Goal: Task Accomplishment & Management: Manage account settings

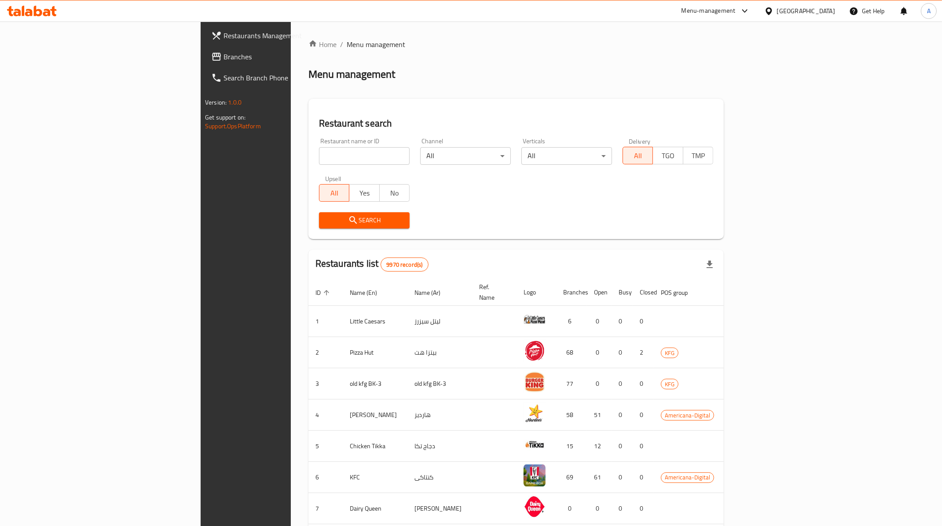
click at [827, 8] on div "[GEOGRAPHIC_DATA]" at bounding box center [806, 11] width 58 height 10
click at [747, 226] on div "[GEOGRAPHIC_DATA]" at bounding box center [740, 231] width 58 height 10
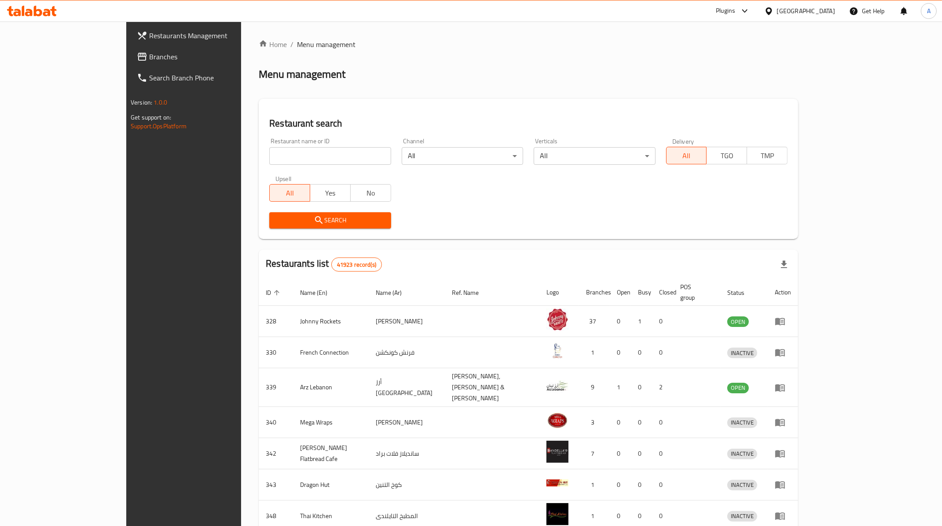
click at [337, 156] on input "search" at bounding box center [329, 156] width 121 height 18
paste input "Cafe Bazza and Hikayat"
click button "Search" at bounding box center [329, 220] width 121 height 16
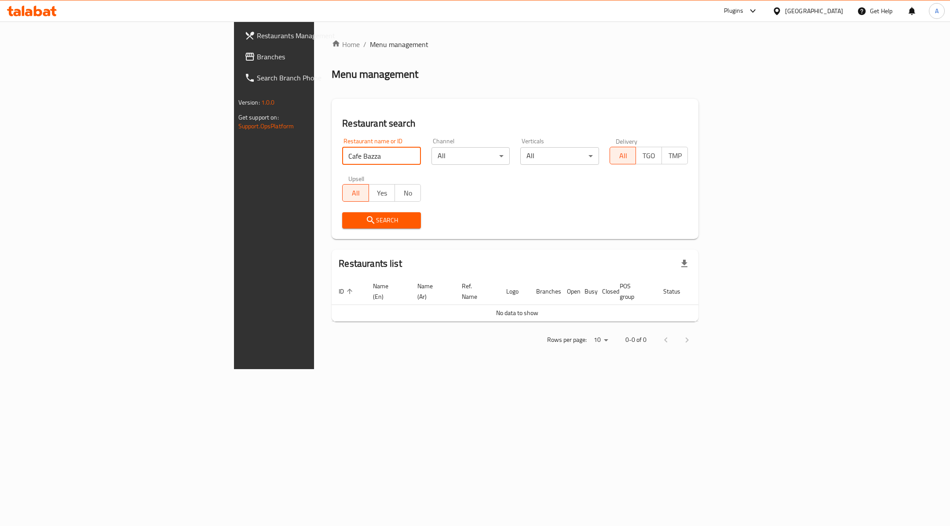
type input "Cafe Bazza"
click button "Search" at bounding box center [381, 220] width 79 height 16
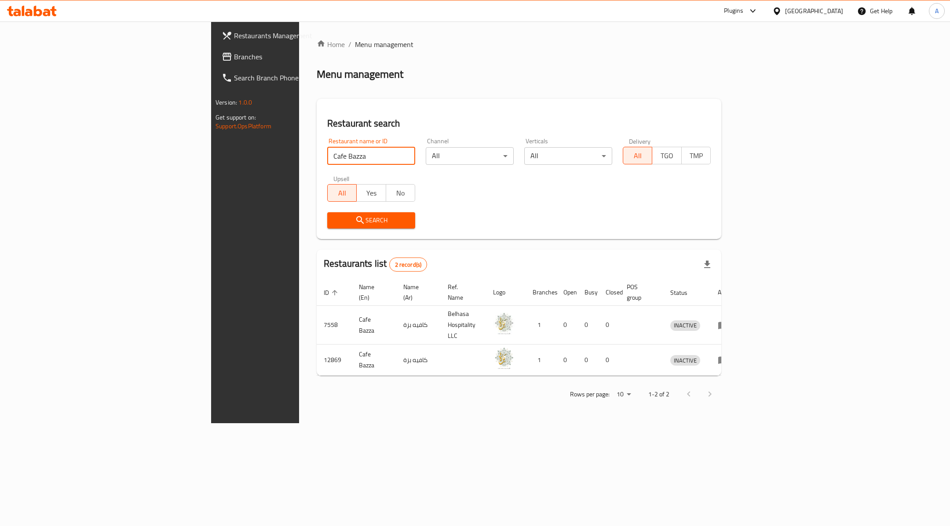
click at [805, 15] on div "[GEOGRAPHIC_DATA]" at bounding box center [814, 11] width 58 height 10
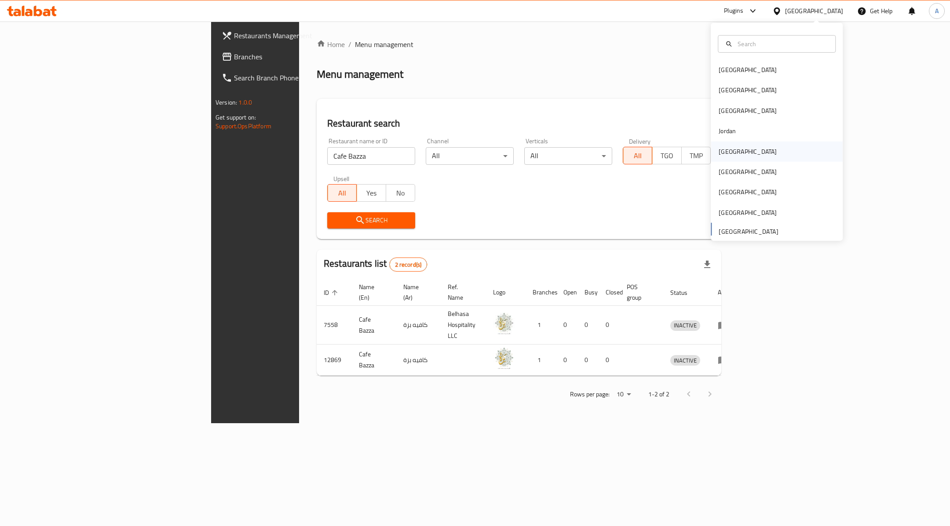
click at [721, 154] on div "[GEOGRAPHIC_DATA]" at bounding box center [748, 152] width 58 height 10
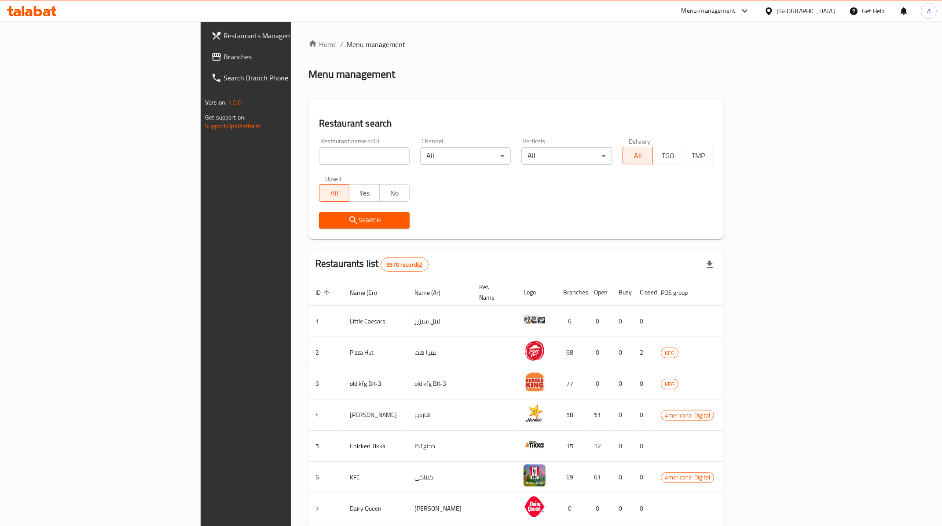
click at [319, 149] on input "search" at bounding box center [364, 156] width 91 height 18
paste input "Cafe Bazza and Hikayat"
click button "Search" at bounding box center [364, 220] width 91 height 16
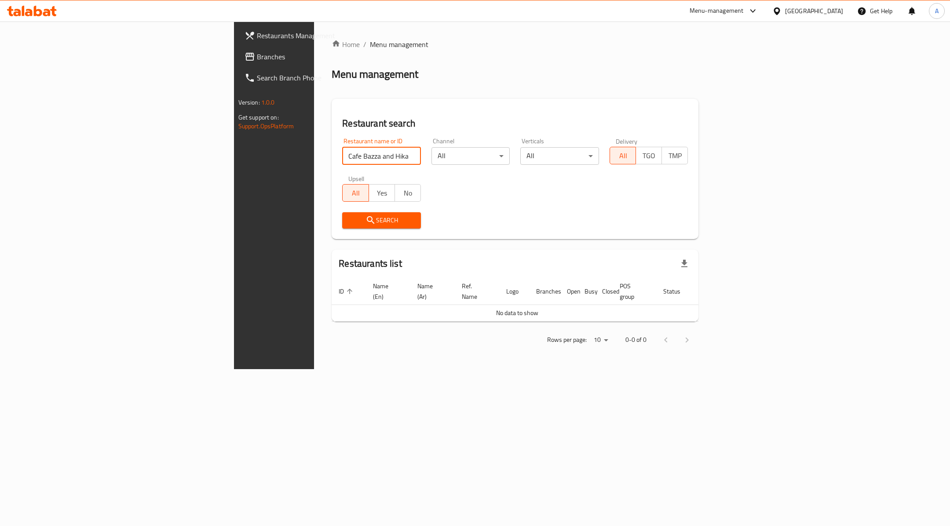
paste input "639427"
type input "639427"
click button "Search" at bounding box center [381, 220] width 79 height 16
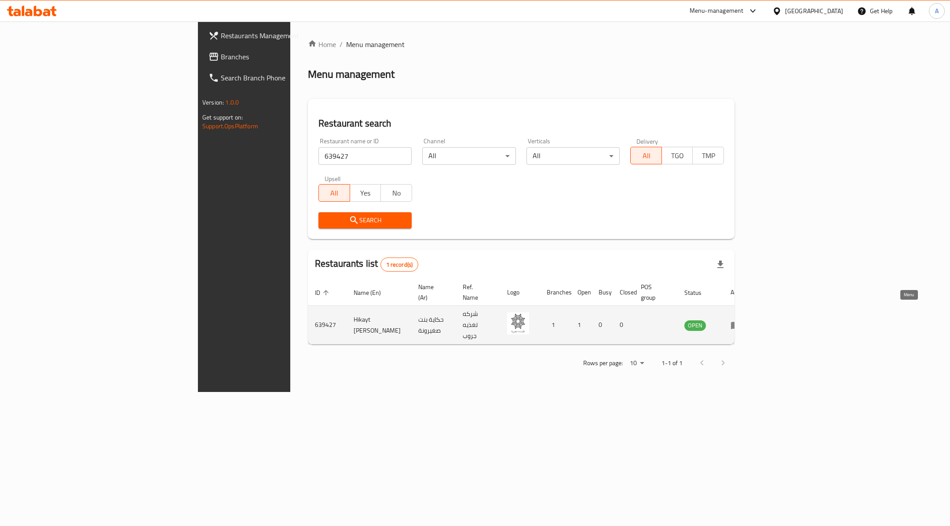
click at [741, 320] on icon "enhanced table" at bounding box center [736, 325] width 11 height 11
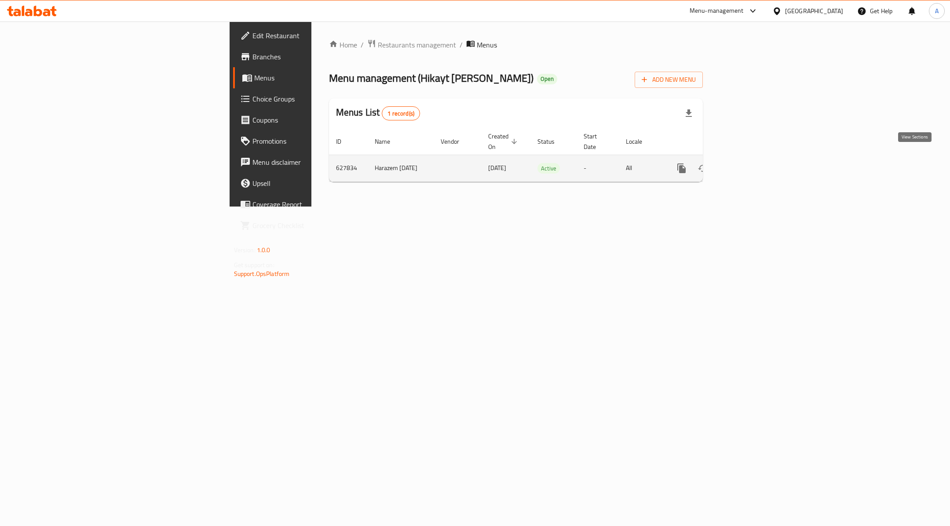
click at [750, 163] on icon "enhanced table" at bounding box center [745, 168] width 11 height 11
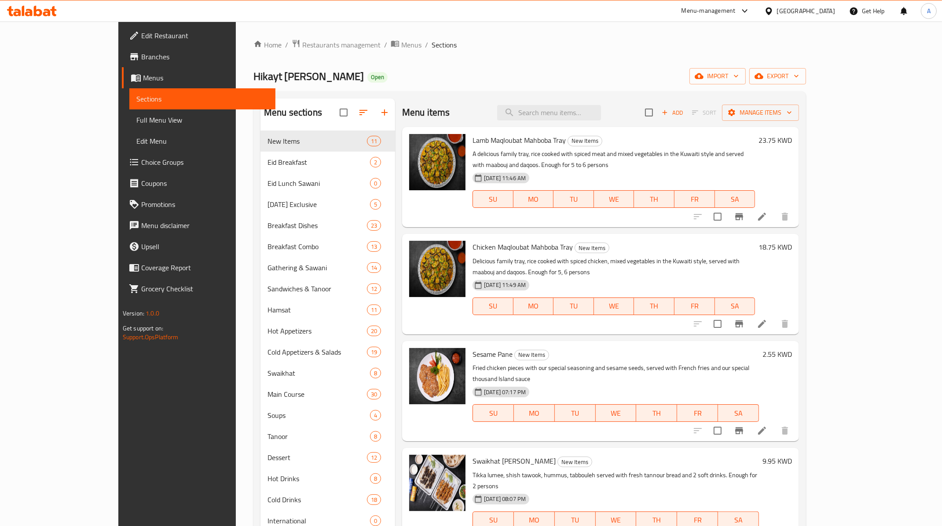
click at [735, 13] on div "Menu-management" at bounding box center [708, 11] width 54 height 11
click at [694, 117] on div "Vendor Portal Radmin" at bounding box center [694, 118] width 58 height 10
